Goal: Use online tool/utility: Use online tool/utility

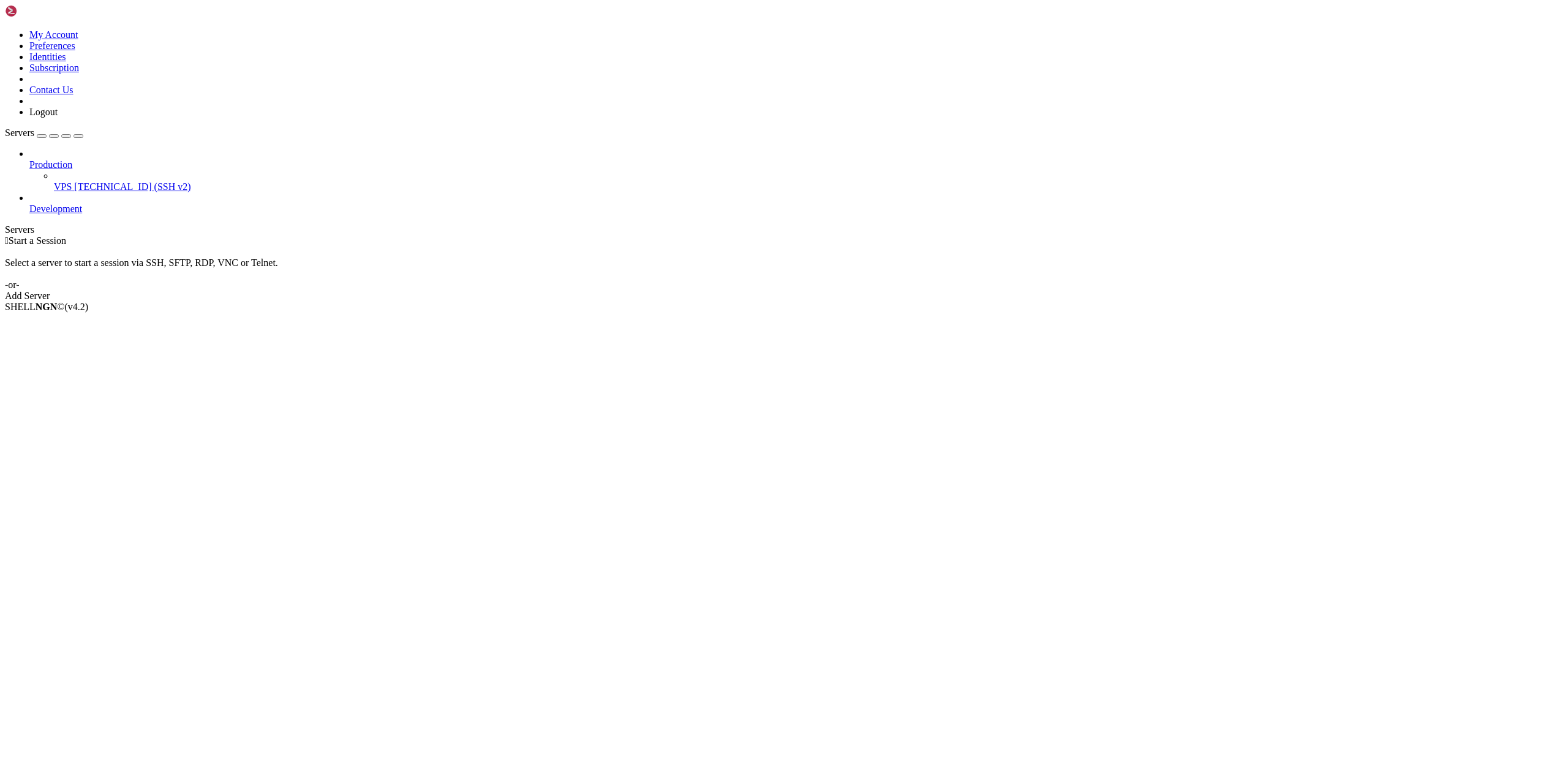
click at [87, 182] on span "[TECHNICAL_ID] (SSH v2)" at bounding box center [132, 186] width 116 height 10
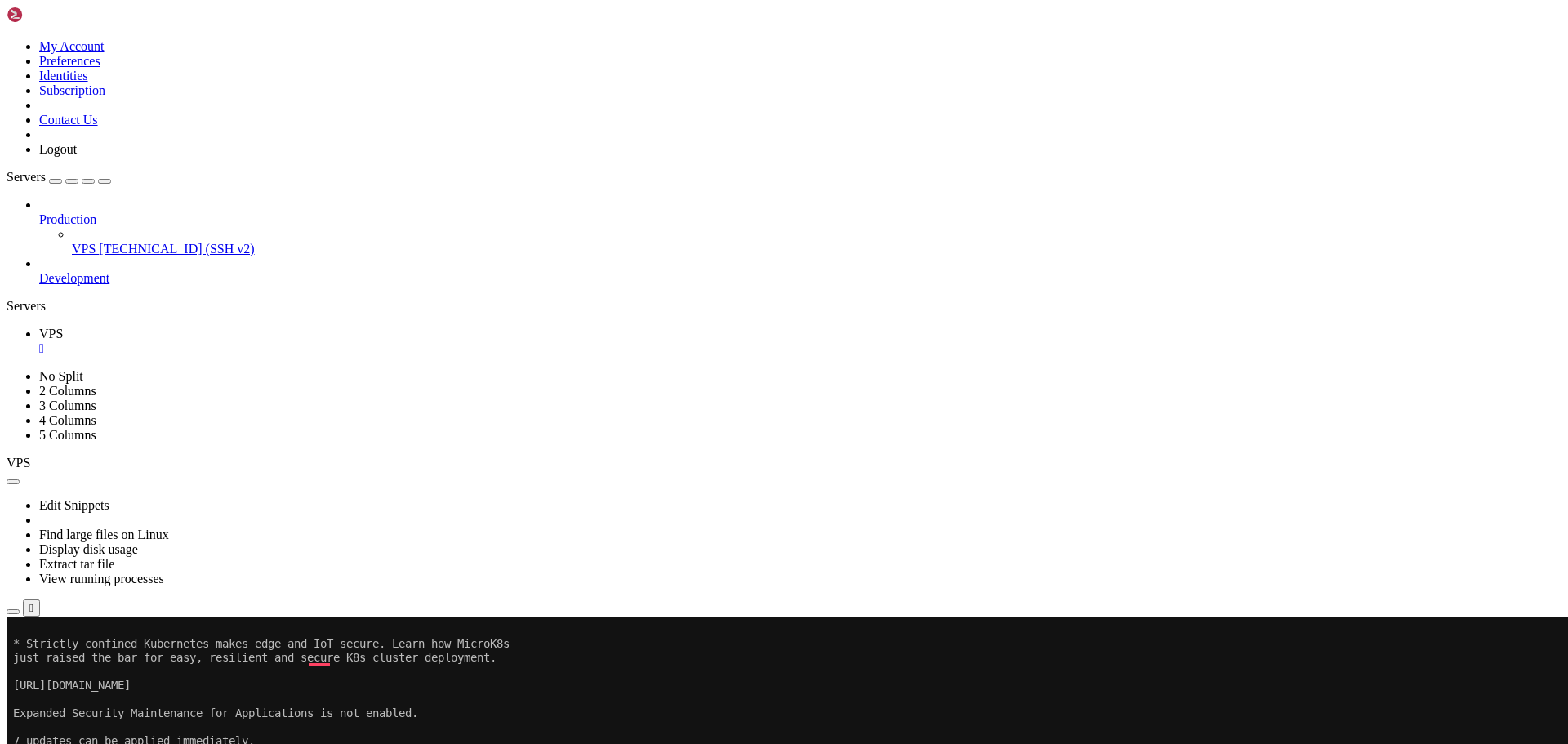
scroll to position [167, 0]
drag, startPoint x: 345, startPoint y: 1157, endPoint x: 366, endPoint y: 1164, distance: 22.1
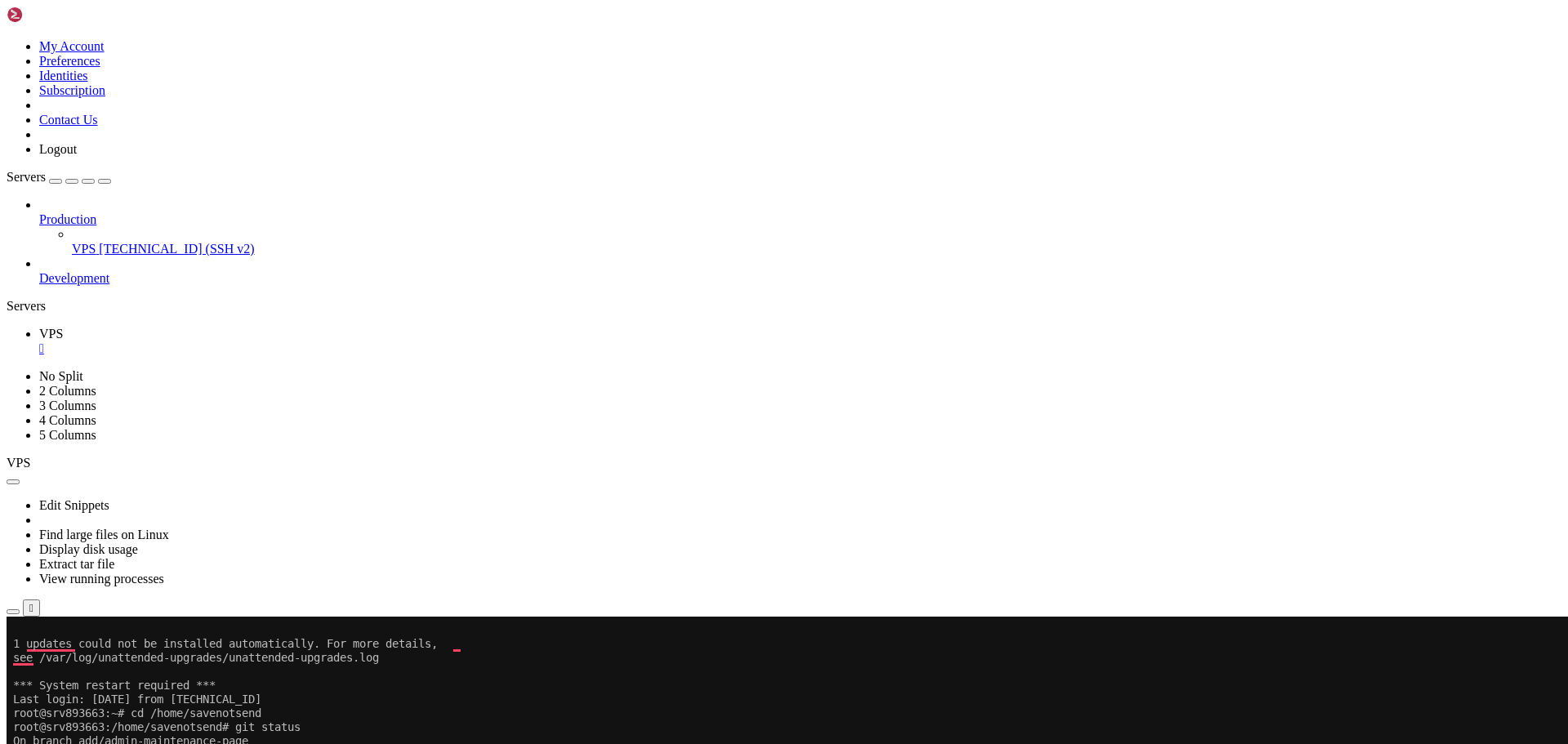
scroll to position [0, 0]
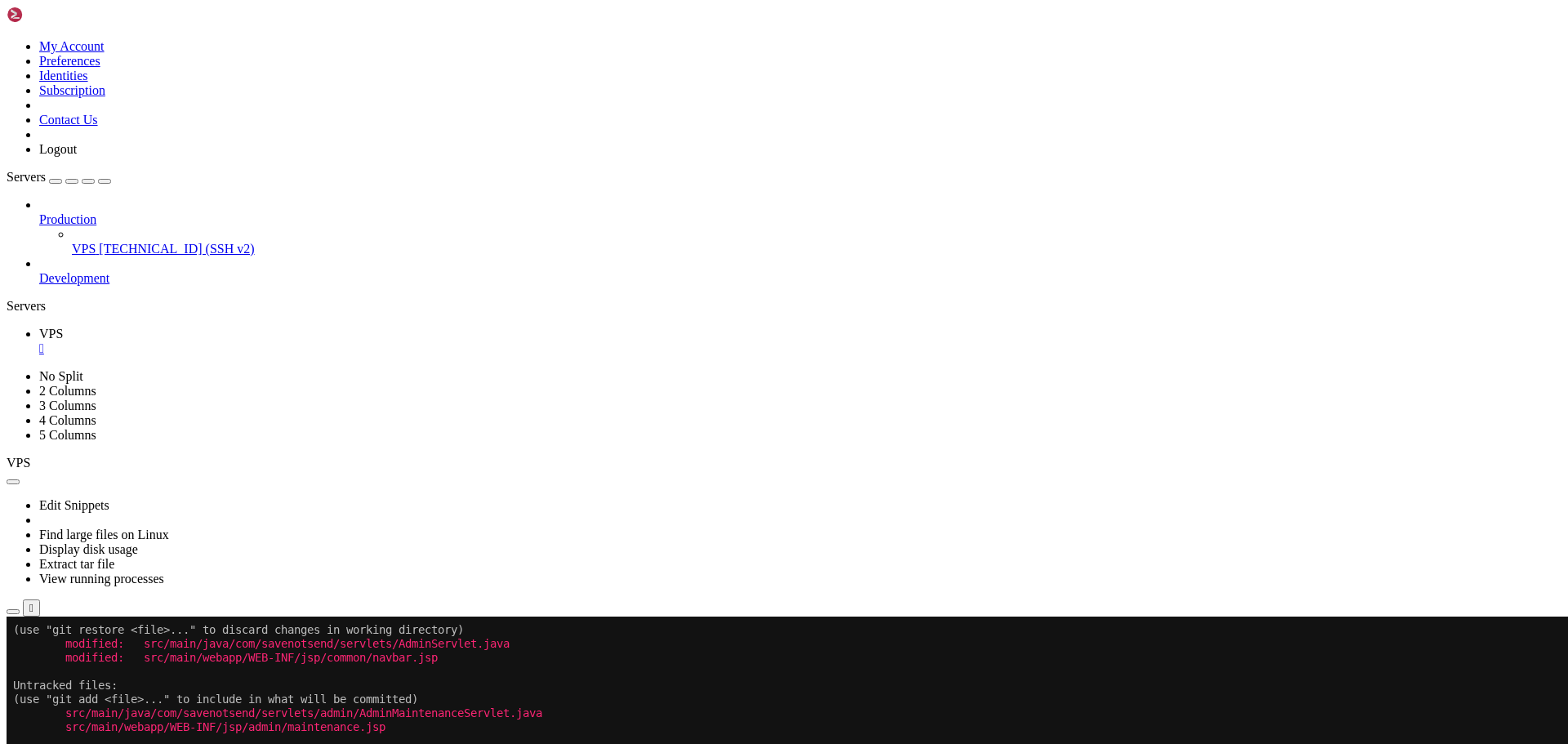
scroll to position [597, 0]
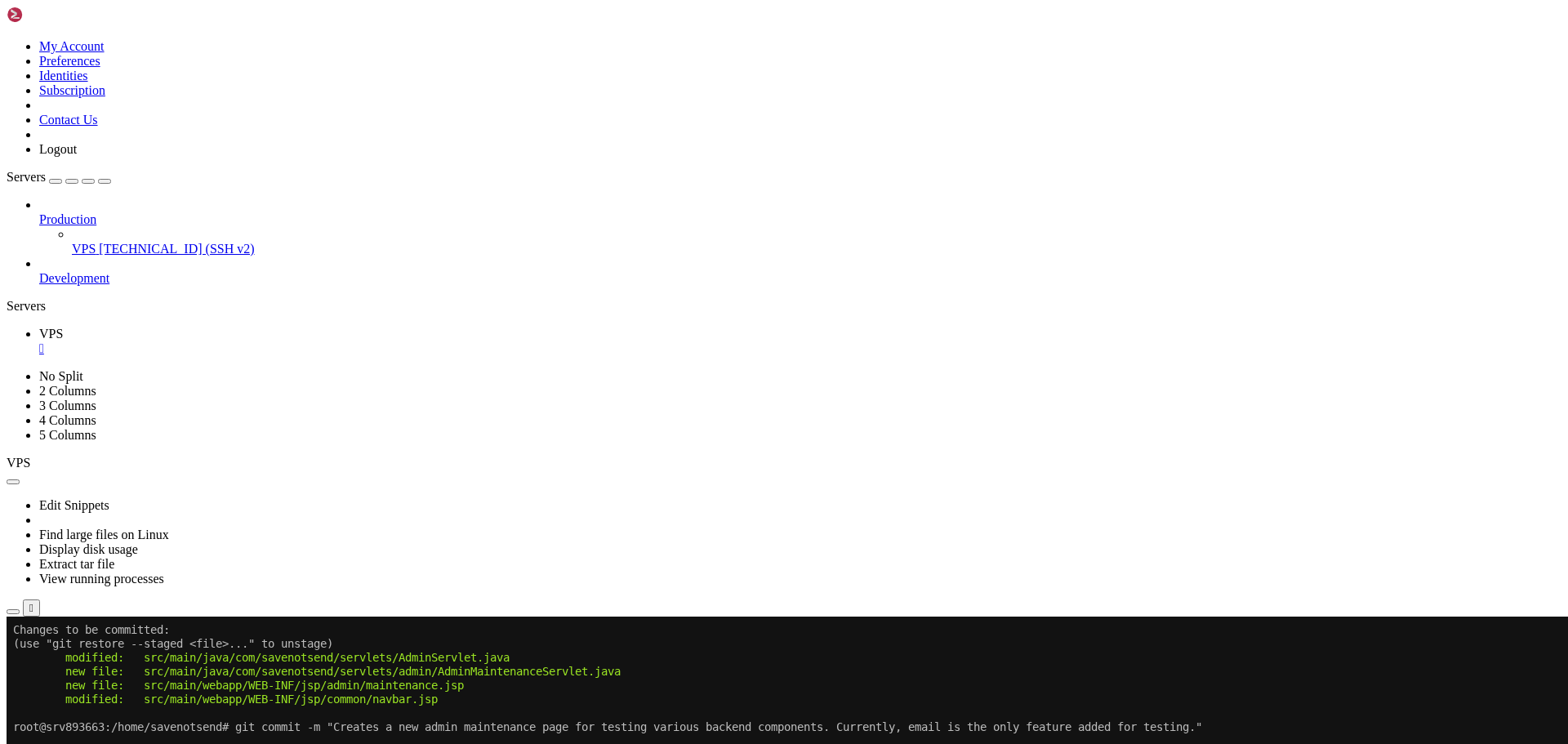
drag, startPoint x: 263, startPoint y: 1238, endPoint x: 303, endPoint y: 1258, distance: 44.7
